Goal: Task Accomplishment & Management: Complete application form

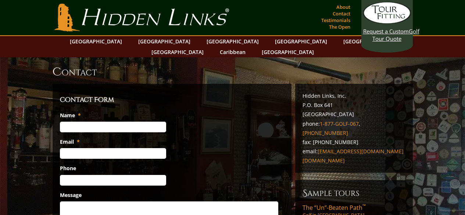
scroll to position [50, 0]
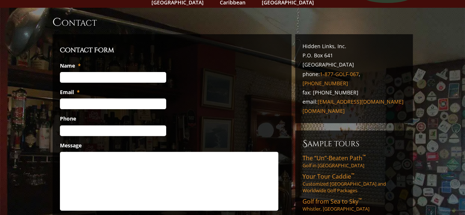
click at [106, 72] on input "Name *" at bounding box center [113, 77] width 106 height 11
type input "[PERSON_NAME]"
click at [90, 99] on input "Email *" at bounding box center [113, 104] width 106 height 11
type input "[EMAIL_ADDRESS][DOMAIN_NAME]"
click at [83, 125] on input "(___) ___-____" at bounding box center [113, 130] width 106 height 11
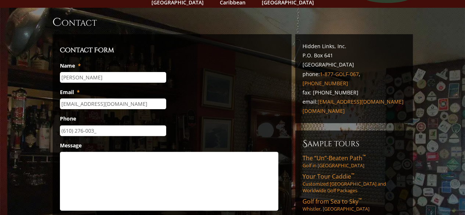
type input "[PHONE_NUMBER]"
click at [116, 159] on textarea "Message" at bounding box center [169, 181] width 218 height 59
click at [229, 185] on textarea "Message" at bounding box center [169, 181] width 218 height 59
paste textarea "Hello, My name is [PERSON_NAME]. I am having my birthday party in [DEMOGRAPHIC_…"
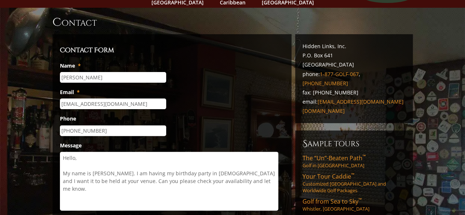
type textarea "Hello, My name is [PERSON_NAME]. I am having my birthday party in [DEMOGRAPHIC_…"
